Goal: Use online tool/utility: Utilize a website feature to perform a specific function

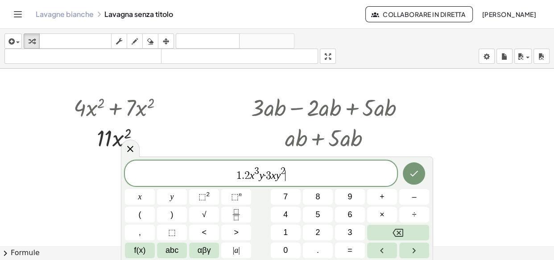
scroll to position [5318, 0]
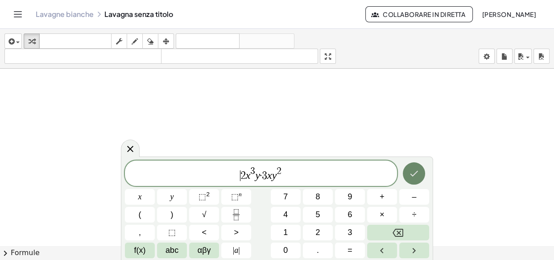
click at [420, 170] on button "Fatto" at bounding box center [414, 173] width 22 height 22
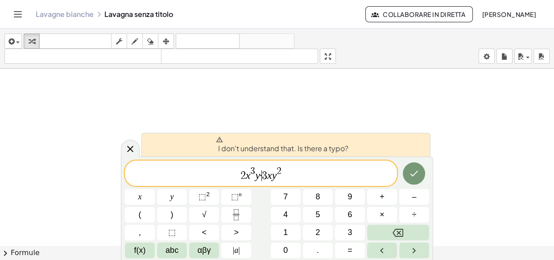
click at [263, 174] on span "3" at bounding box center [264, 175] width 5 height 11
click at [406, 175] on button "Fatto" at bounding box center [414, 173] width 22 height 22
click at [409, 175] on button "Fatto" at bounding box center [414, 173] width 22 height 22
click at [409, 175] on icon "Fatto" at bounding box center [414, 173] width 11 height 11
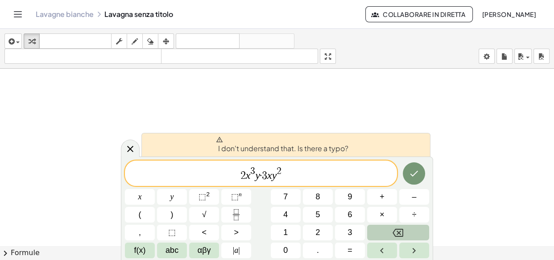
click at [397, 230] on icon "Backspace" at bounding box center [398, 233] width 11 height 11
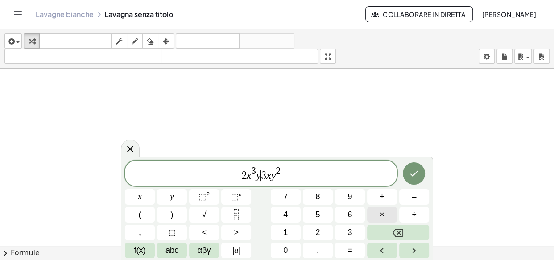
click at [391, 212] on button "×" at bounding box center [382, 215] width 30 height 16
click at [412, 179] on button "Fatto" at bounding box center [414, 173] width 22 height 22
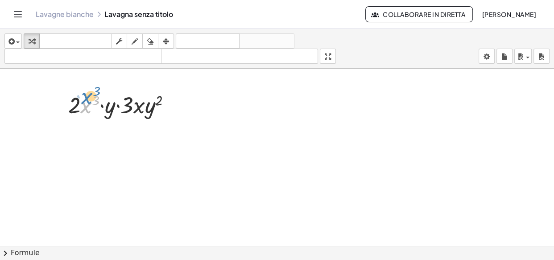
drag, startPoint x: 86, startPoint y: 108, endPoint x: 87, endPoint y: 98, distance: 9.4
click at [87, 98] on div at bounding box center [123, 104] width 119 height 30
click at [102, 104] on div at bounding box center [123, 104] width 119 height 30
click at [119, 107] on div at bounding box center [123, 104] width 119 height 30
drag, startPoint x: 84, startPoint y: 107, endPoint x: 134, endPoint y: 107, distance: 50.0
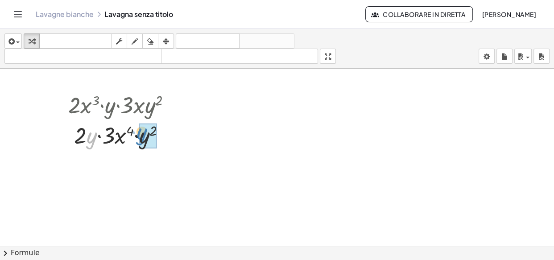
drag, startPoint x: 91, startPoint y: 140, endPoint x: 141, endPoint y: 136, distance: 50.1
click at [94, 137] on div at bounding box center [123, 135] width 119 height 30
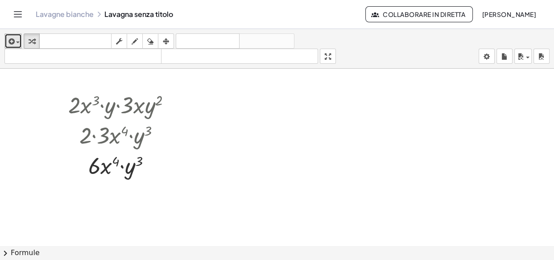
click at [12, 38] on icon "button" at bounding box center [11, 41] width 8 height 11
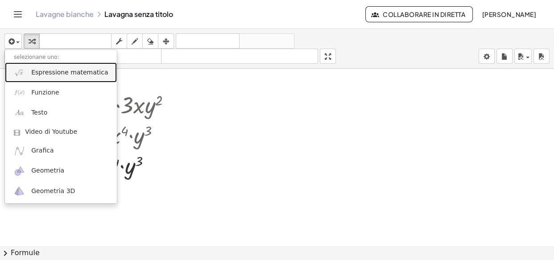
click at [55, 76] on span "Espressione matematica" at bounding box center [69, 72] width 77 height 9
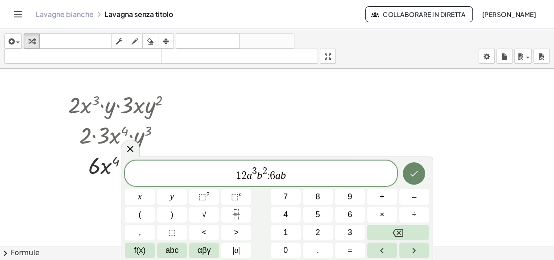
click at [416, 168] on icon "Fatto" at bounding box center [414, 173] width 11 height 11
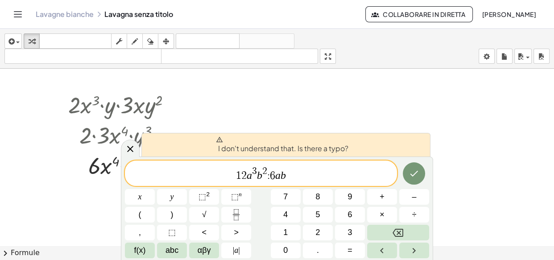
click at [270, 176] on span "6" at bounding box center [272, 175] width 5 height 11
click at [389, 227] on button "Backspace" at bounding box center [398, 233] width 62 height 16
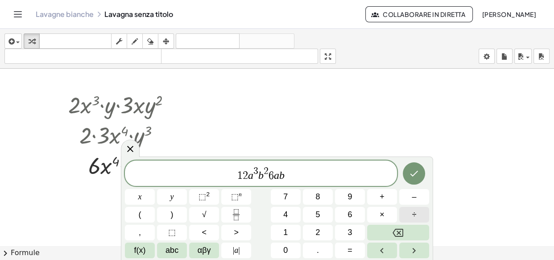
click at [404, 215] on button "÷" at bounding box center [414, 215] width 30 height 16
click at [414, 171] on icon "Fatto" at bounding box center [414, 173] width 11 height 11
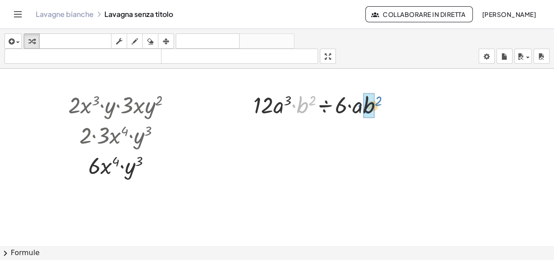
drag, startPoint x: 303, startPoint y: 105, endPoint x: 369, endPoint y: 106, distance: 66.0
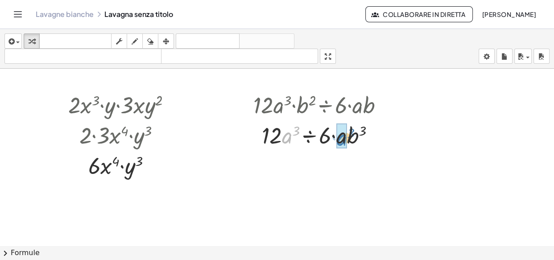
drag, startPoint x: 286, startPoint y: 136, endPoint x: 341, endPoint y: 138, distance: 54.9
click at [291, 134] on div at bounding box center [322, 135] width 146 height 30
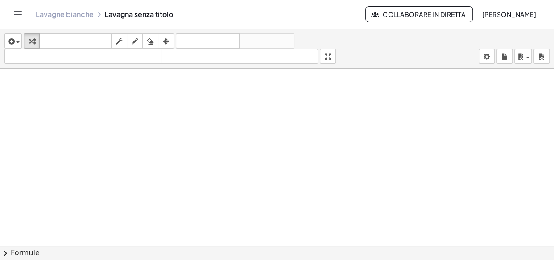
scroll to position [5495, 0]
click at [10, 41] on icon "button" at bounding box center [11, 41] width 8 height 11
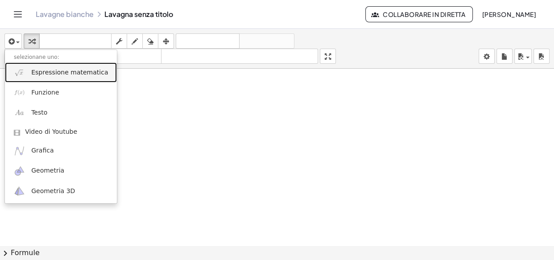
click at [26, 67] on link "Espressione matematica" at bounding box center [61, 72] width 112 height 20
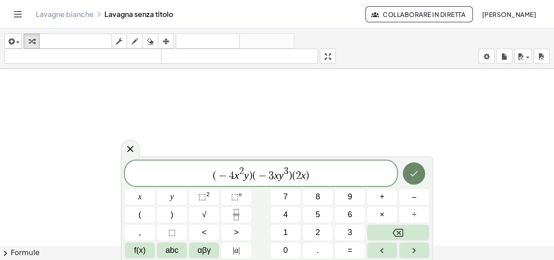
click at [411, 176] on icon "Fatto" at bounding box center [414, 173] width 11 height 11
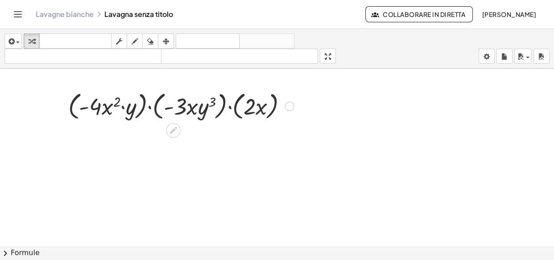
click at [143, 107] on div at bounding box center [181, 106] width 235 height 34
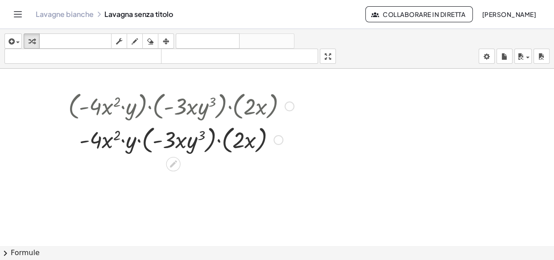
click at [149, 150] on div at bounding box center [181, 139] width 235 height 34
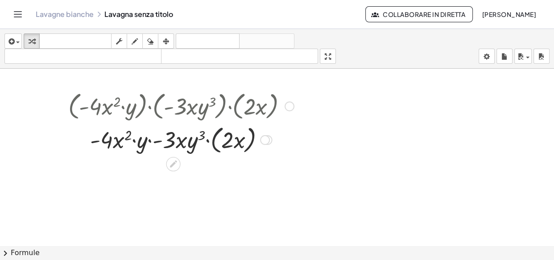
click at [216, 152] on div at bounding box center [181, 139] width 235 height 34
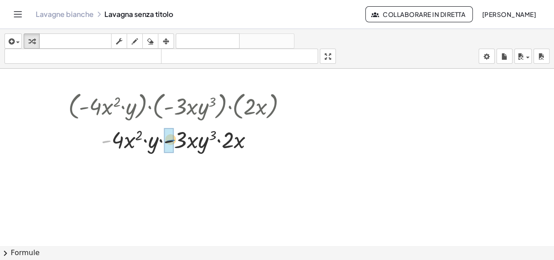
drag, startPoint x: 104, startPoint y: 141, endPoint x: 168, endPoint y: 140, distance: 64.2
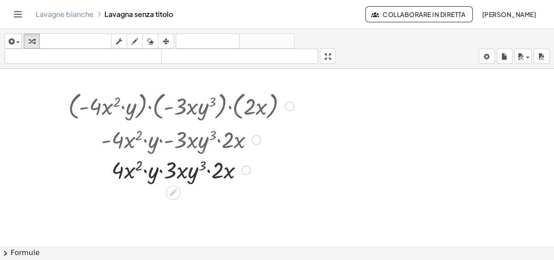
scroll to position [5536, 0]
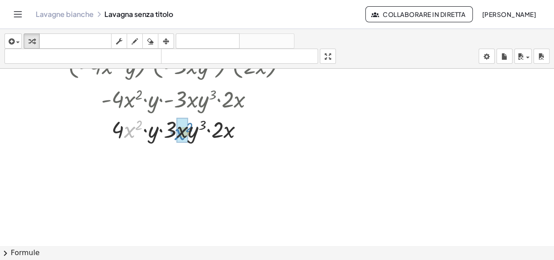
drag, startPoint x: 131, startPoint y: 128, endPoint x: 181, endPoint y: 130, distance: 50.5
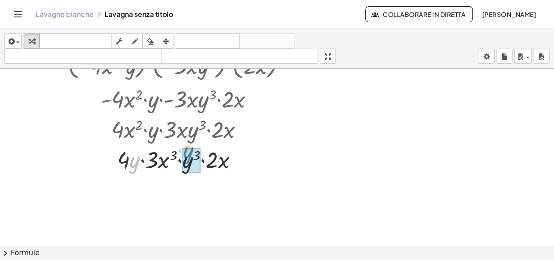
drag, startPoint x: 138, startPoint y: 157, endPoint x: 191, endPoint y: 147, distance: 54.4
click at [191, 147] on div at bounding box center [181, 159] width 235 height 30
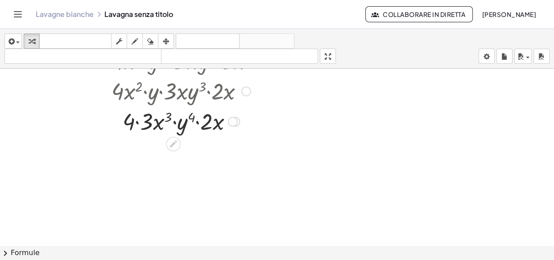
scroll to position [5577, 0]
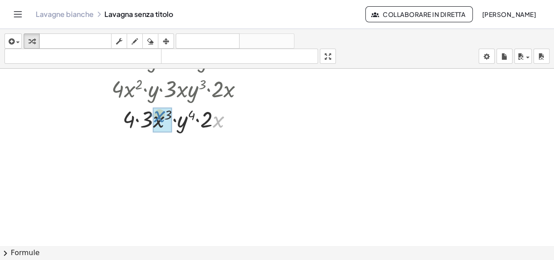
drag, startPoint x: 218, startPoint y: 120, endPoint x: 157, endPoint y: 116, distance: 60.4
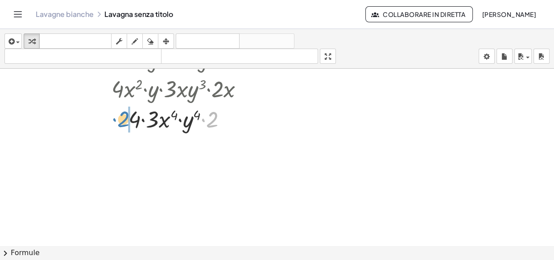
drag, startPoint x: 214, startPoint y: 123, endPoint x: 125, endPoint y: 123, distance: 88.8
click at [125, 123] on div at bounding box center [181, 119] width 235 height 30
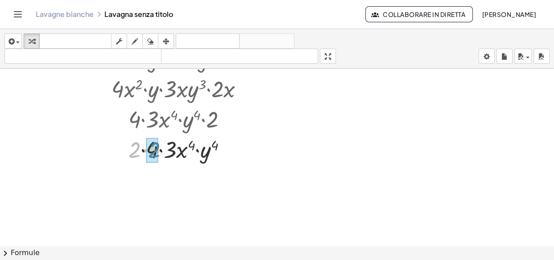
drag, startPoint x: 133, startPoint y: 153, endPoint x: 153, endPoint y: 153, distance: 19.6
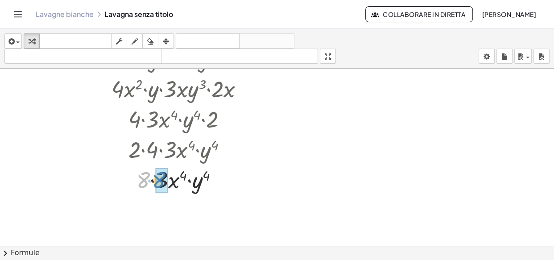
drag, startPoint x: 147, startPoint y: 171, endPoint x: 161, endPoint y: 174, distance: 13.6
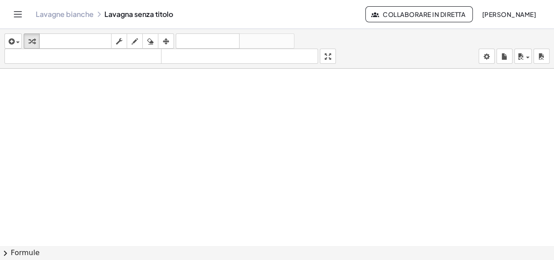
scroll to position [6027, 0]
click at [14, 44] on icon "button" at bounding box center [11, 41] width 8 height 11
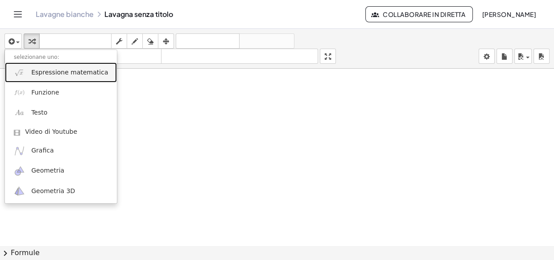
click at [33, 69] on font "Espressione matematica" at bounding box center [69, 72] width 77 height 7
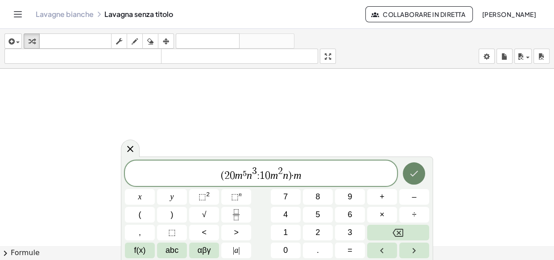
click at [414, 169] on icon "Fatto" at bounding box center [414, 173] width 11 height 11
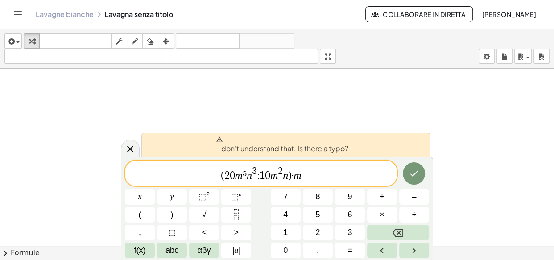
click at [260, 176] on span "1" at bounding box center [262, 175] width 5 height 11
click at [390, 227] on button "Backspace" at bounding box center [398, 233] width 62 height 16
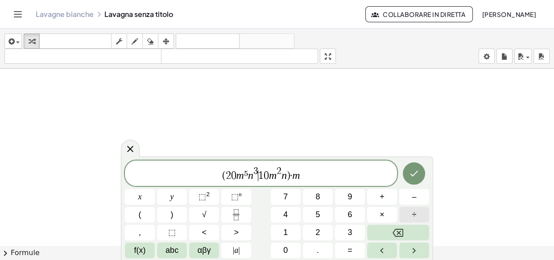
click at [418, 211] on button "÷" at bounding box center [414, 215] width 30 height 16
click at [415, 174] on icon "Fatto" at bounding box center [414, 173] width 11 height 11
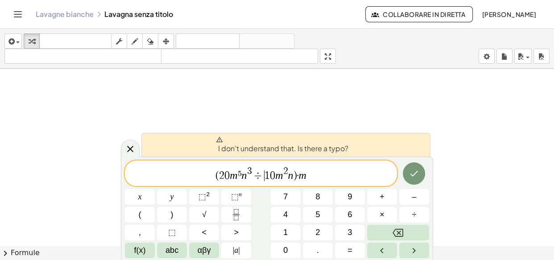
click at [299, 175] on var "m" at bounding box center [302, 176] width 8 height 12
click at [393, 225] on button "Backspace" at bounding box center [398, 233] width 62 height 16
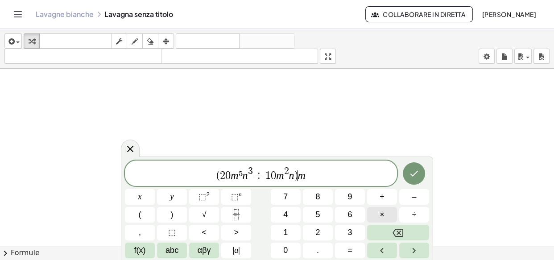
click at [380, 213] on span "×" at bounding box center [382, 215] width 5 height 12
click at [414, 172] on icon "Fatto" at bounding box center [414, 173] width 11 height 11
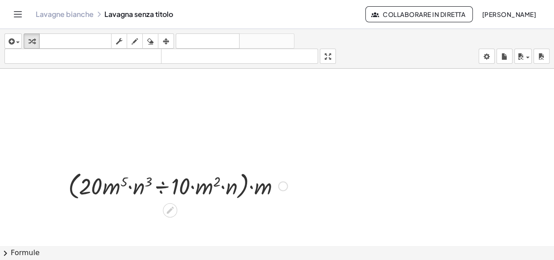
scroll to position [5946, 0]
click at [241, 192] on div at bounding box center [178, 187] width 228 height 34
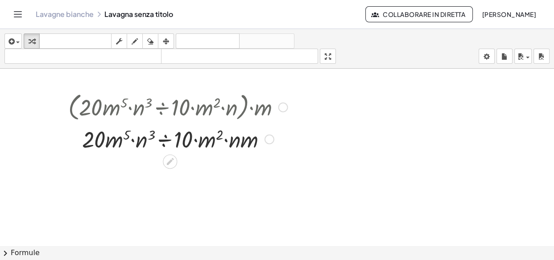
scroll to position [6027, 0]
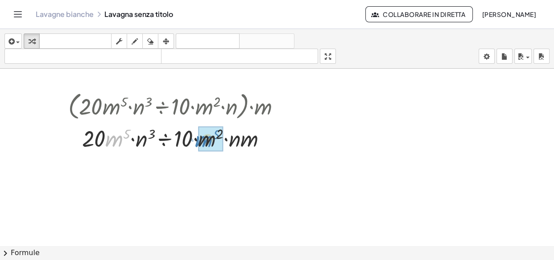
drag, startPoint x: 116, startPoint y: 138, endPoint x: 206, endPoint y: 139, distance: 89.7
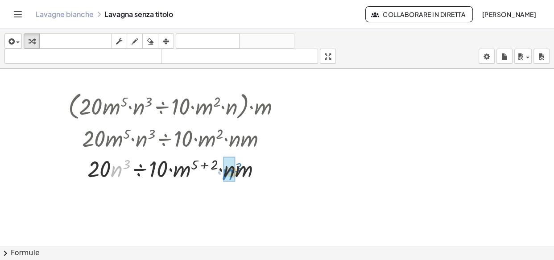
drag, startPoint x: 119, startPoint y: 174, endPoint x: 231, endPoint y: 177, distance: 111.6
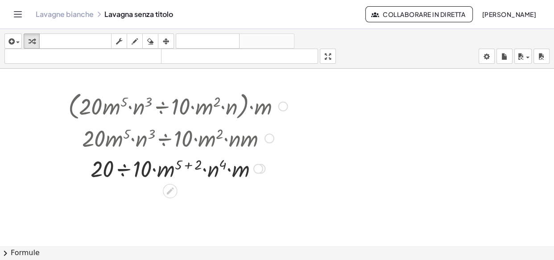
click at [188, 165] on div at bounding box center [178, 168] width 228 height 30
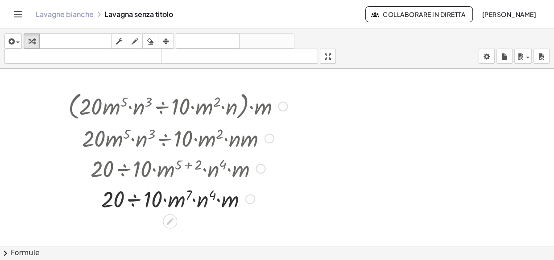
scroll to position [6067, 0]
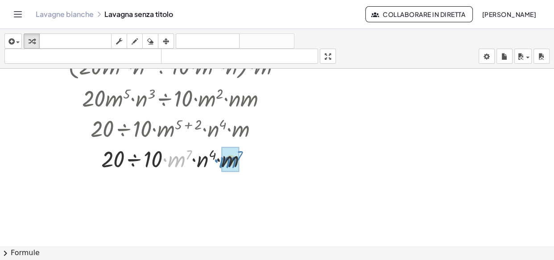
drag, startPoint x: 172, startPoint y: 165, endPoint x: 223, endPoint y: 166, distance: 50.9
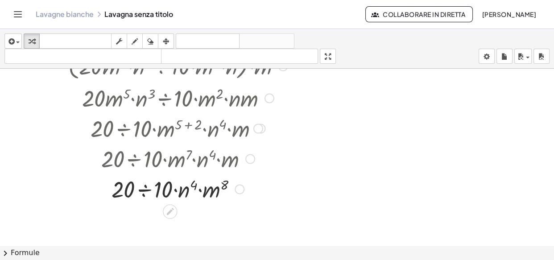
scroll to position [6108, 0]
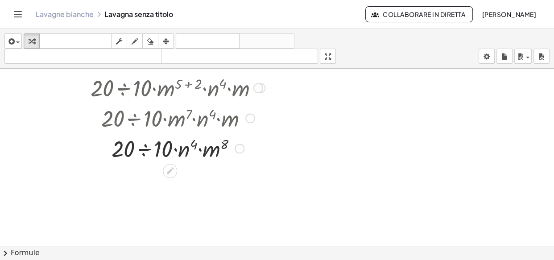
click at [141, 150] on div at bounding box center [178, 148] width 228 height 30
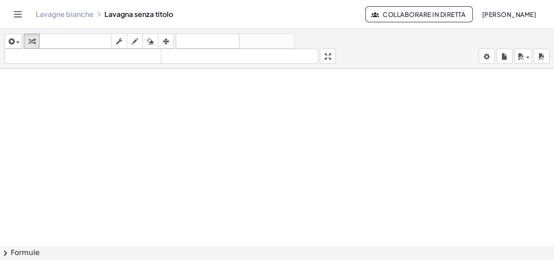
scroll to position [6463, 0]
drag, startPoint x: 6, startPoint y: 42, endPoint x: 12, endPoint y: 44, distance: 5.6
click at [9, 44] on icon "button" at bounding box center [11, 41] width 8 height 11
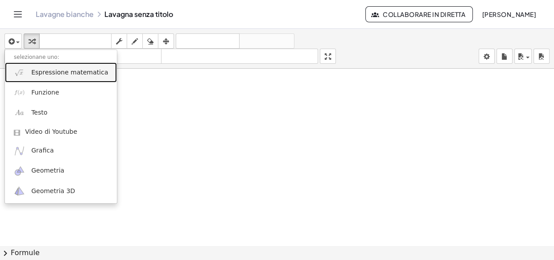
click at [58, 74] on font "Espressione matematica" at bounding box center [69, 72] width 77 height 7
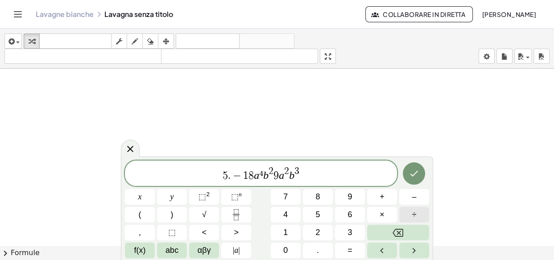
click at [412, 215] on span "÷" at bounding box center [414, 215] width 4 height 12
drag, startPoint x: 223, startPoint y: 174, endPoint x: 235, endPoint y: 182, distance: 14.5
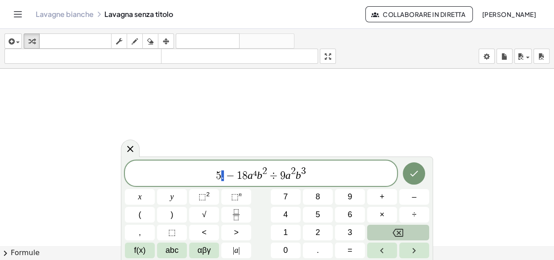
click at [384, 232] on button "Backspace" at bounding box center [398, 233] width 62 height 16
click at [384, 229] on button "Backspace" at bounding box center [398, 233] width 62 height 16
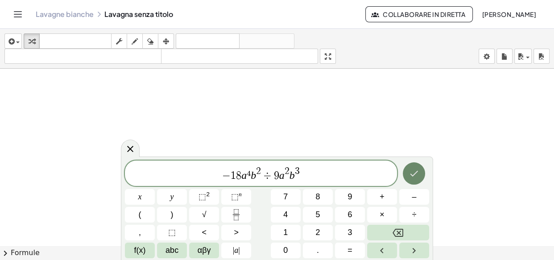
click at [410, 178] on button "Fatto" at bounding box center [414, 173] width 22 height 22
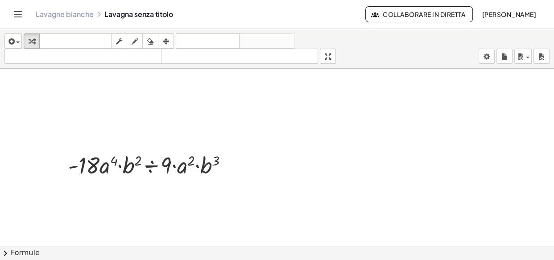
scroll to position [6422, 0]
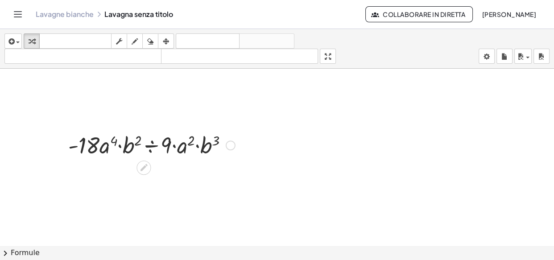
click at [71, 146] on div at bounding box center [152, 144] width 176 height 30
drag, startPoint x: 89, startPoint y: 146, endPoint x: 72, endPoint y: 147, distance: 17.0
click at [72, 147] on div at bounding box center [152, 144] width 176 height 30
drag, startPoint x: 107, startPoint y: 147, endPoint x: 180, endPoint y: 142, distance: 73.7
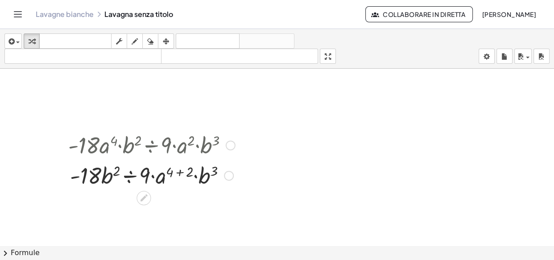
click at [177, 171] on div at bounding box center [152, 175] width 176 height 30
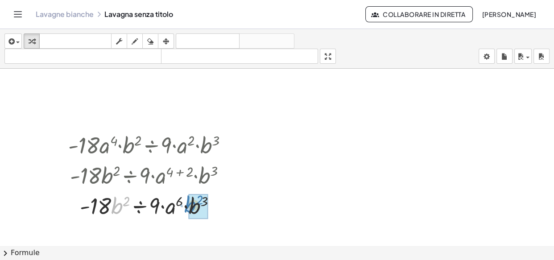
drag, startPoint x: 119, startPoint y: 204, endPoint x: 193, endPoint y: 203, distance: 74.5
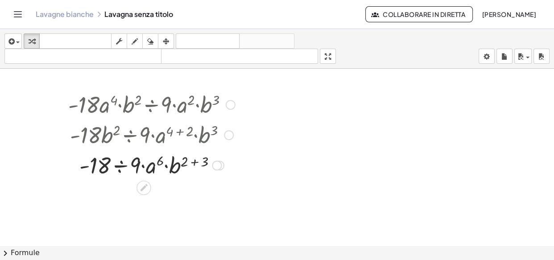
click at [191, 163] on div at bounding box center [152, 164] width 176 height 30
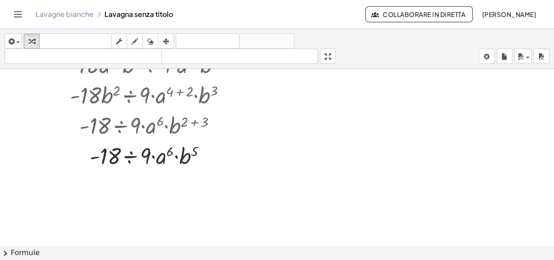
scroll to position [6503, 0]
click at [130, 156] on div at bounding box center [152, 154] width 176 height 30
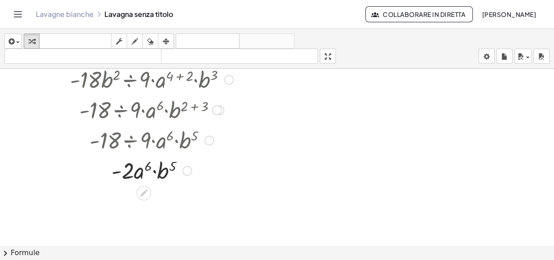
scroll to position [6478, 0]
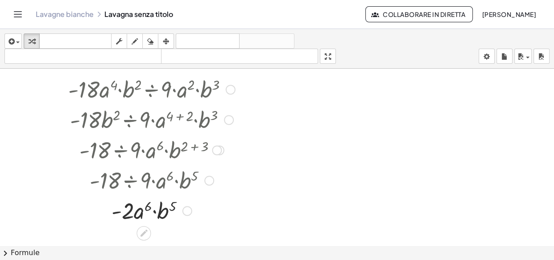
click at [145, 207] on div at bounding box center [152, 210] width 176 height 30
drag, startPoint x: 145, startPoint y: 207, endPoint x: 151, endPoint y: 213, distance: 8.2
click at [151, 213] on div at bounding box center [152, 210] width 176 height 30
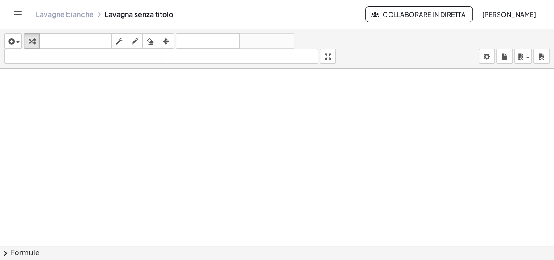
scroll to position [6736, 0]
click at [12, 45] on icon "button" at bounding box center [11, 41] width 8 height 11
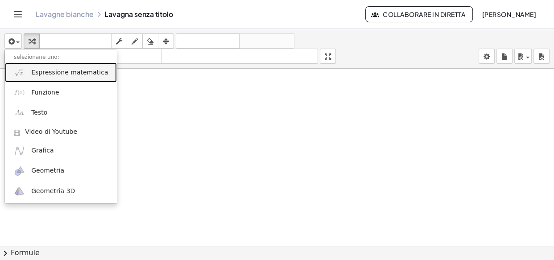
click at [12, 74] on link "Espressione matematica" at bounding box center [61, 72] width 112 height 20
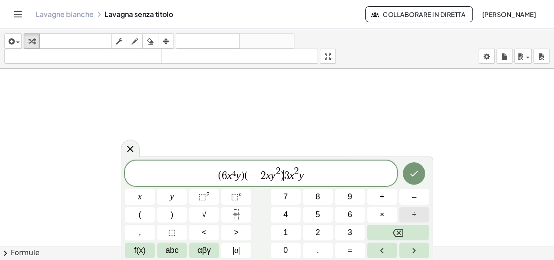
click at [422, 211] on button "÷" at bounding box center [414, 215] width 30 height 16
click at [410, 171] on icon "Fatto" at bounding box center [414, 173] width 11 height 11
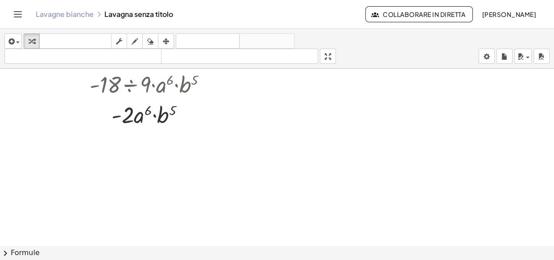
scroll to position [6696, 0]
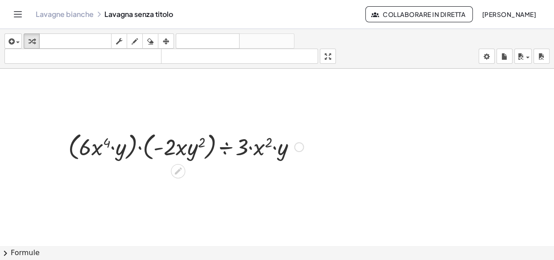
click at [132, 151] on div at bounding box center [186, 146] width 244 height 34
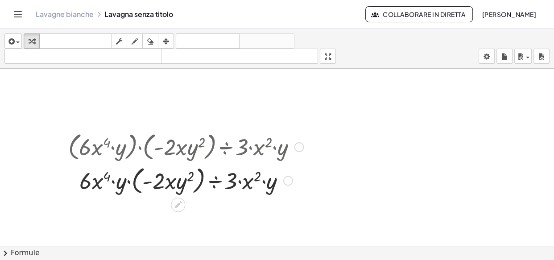
click at [136, 191] on div at bounding box center [186, 180] width 244 height 34
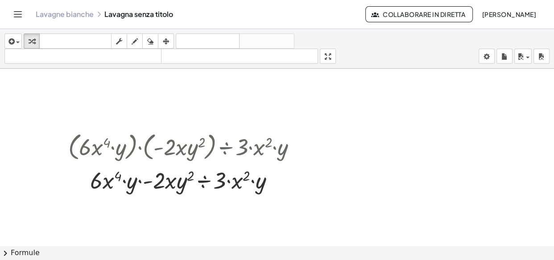
scroll to position [6736, 0]
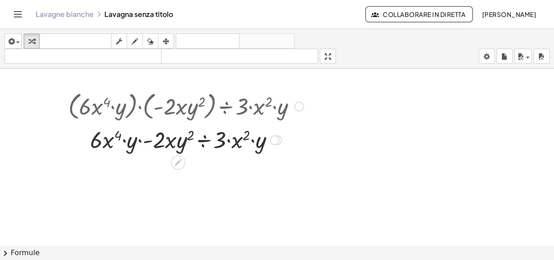
click at [147, 139] on div at bounding box center [186, 139] width 244 height 30
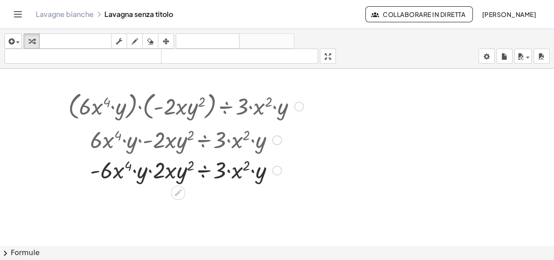
scroll to position [6777, 0]
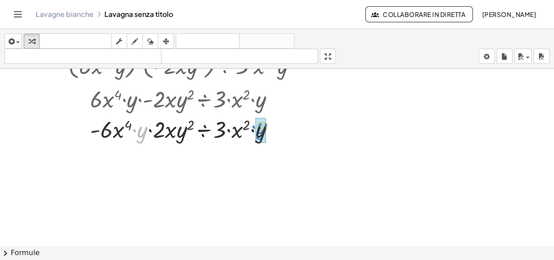
drag, startPoint x: 141, startPoint y: 138, endPoint x: 261, endPoint y: 134, distance: 120.1
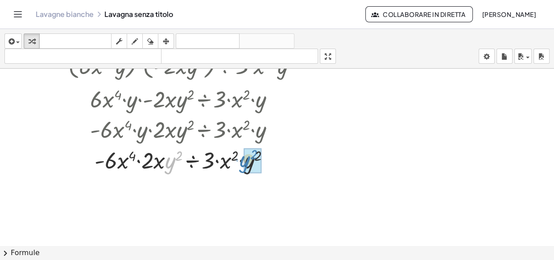
drag, startPoint x: 216, startPoint y: 161, endPoint x: 240, endPoint y: 161, distance: 23.6
click at [240, 161] on div at bounding box center [186, 159] width 244 height 30
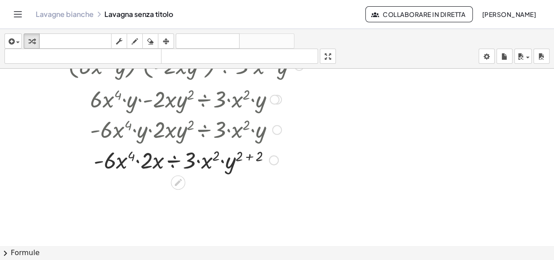
click at [250, 158] on div at bounding box center [186, 159] width 244 height 30
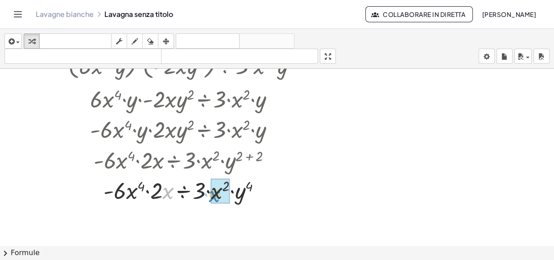
drag, startPoint x: 204, startPoint y: 190, endPoint x: 214, endPoint y: 194, distance: 10.6
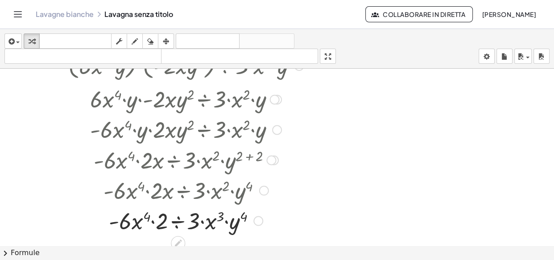
scroll to position [6817, 0]
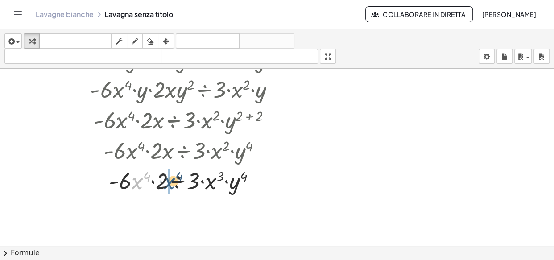
drag, startPoint x: 137, startPoint y: 183, endPoint x: 193, endPoint y: 182, distance: 55.3
click at [188, 182] on div at bounding box center [186, 180] width 244 height 30
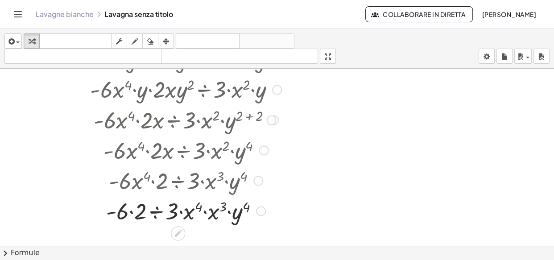
scroll to position [6858, 0]
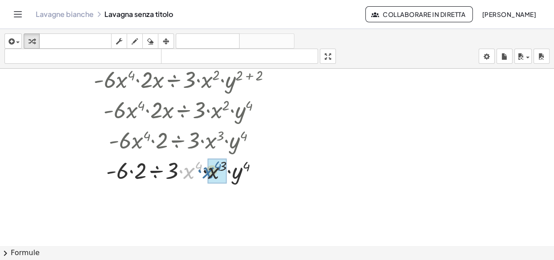
drag, startPoint x: 186, startPoint y: 175, endPoint x: 205, endPoint y: 174, distance: 19.2
click at [205, 174] on div at bounding box center [186, 169] width 244 height 30
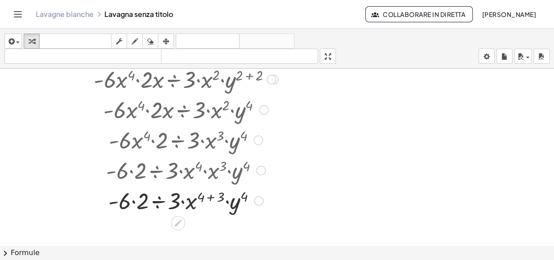
scroll to position [6898, 0]
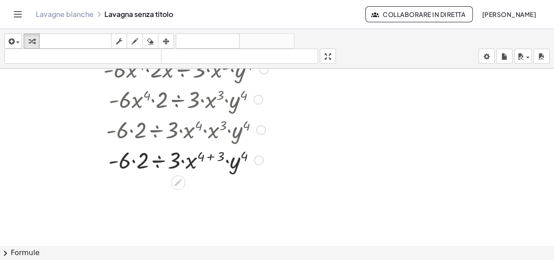
click at [211, 154] on div at bounding box center [186, 159] width 244 height 30
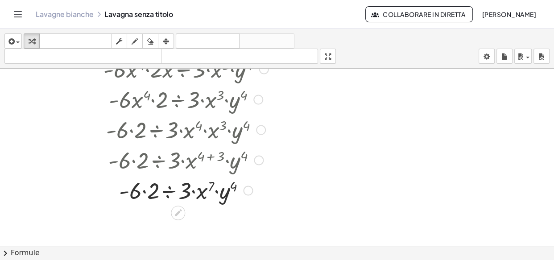
scroll to position [6913, 0]
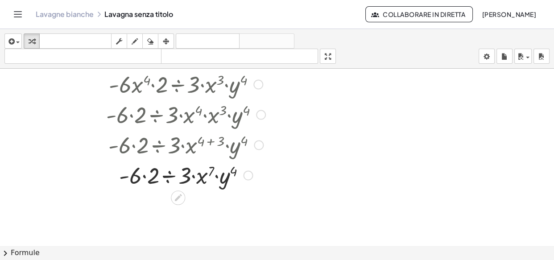
click at [145, 176] on div at bounding box center [186, 174] width 244 height 30
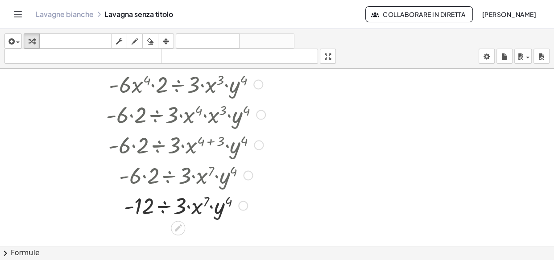
click at [167, 203] on div at bounding box center [186, 205] width 244 height 30
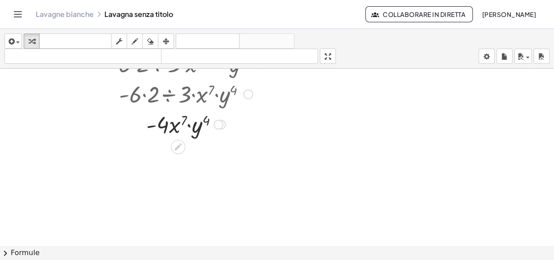
scroll to position [6954, 0]
